Goal: Task Accomplishment & Management: Manage account settings

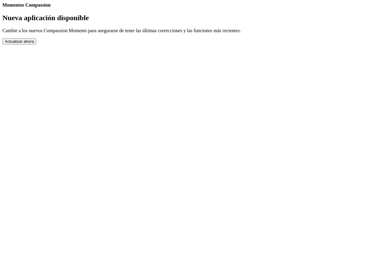
click at [36, 45] on button "Actualizar ahora" at bounding box center [19, 41] width 34 height 6
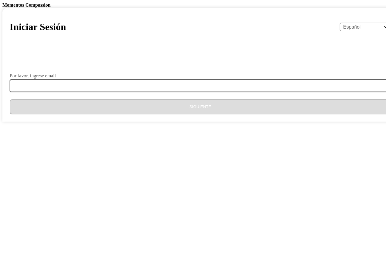
select select "es"
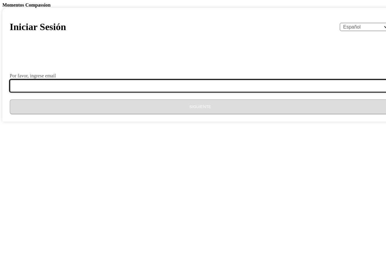
click at [137, 92] on input "Por favor, ingrese email" at bounding box center [204, 86] width 388 height 13
type input "[EMAIL_ADDRESS][DOMAIN_NAME]"
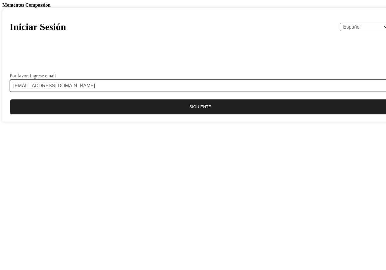
click at [190, 115] on button "Siguiente" at bounding box center [200, 106] width 381 height 15
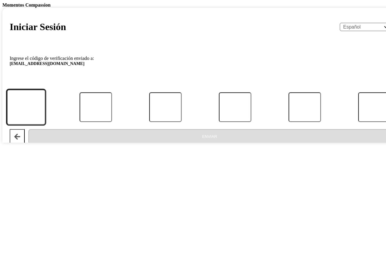
click at [220, 122] on div at bounding box center [200, 108] width 396 height 30
type input "7"
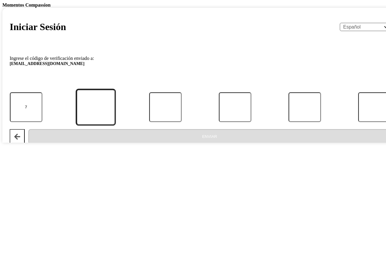
type input "4"
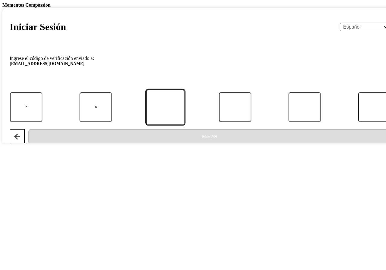
type input "4"
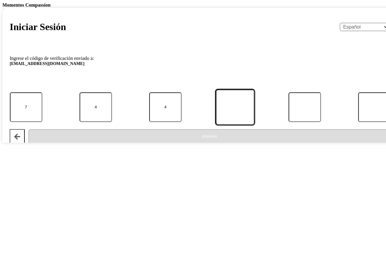
type input "8"
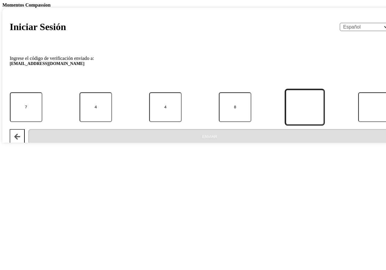
type input "0"
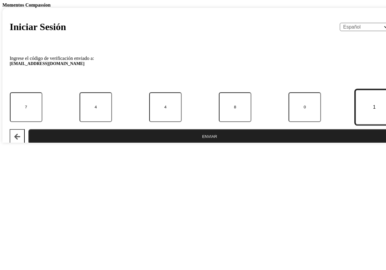
type input "1"
click at [28, 129] on button "Enviar" at bounding box center [209, 136] width 362 height 15
